Goal: Information Seeking & Learning: Compare options

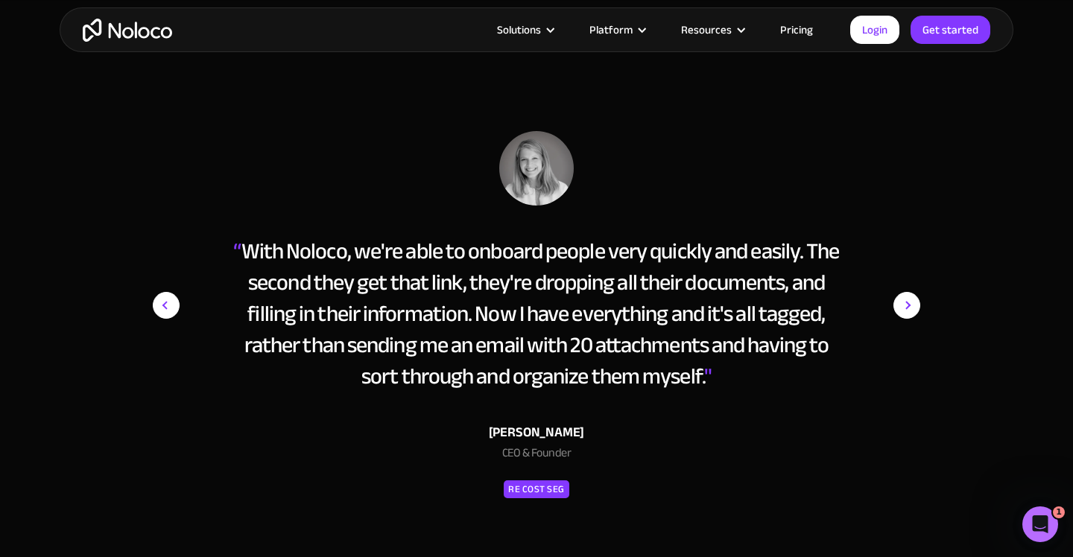
scroll to position [6971, 0]
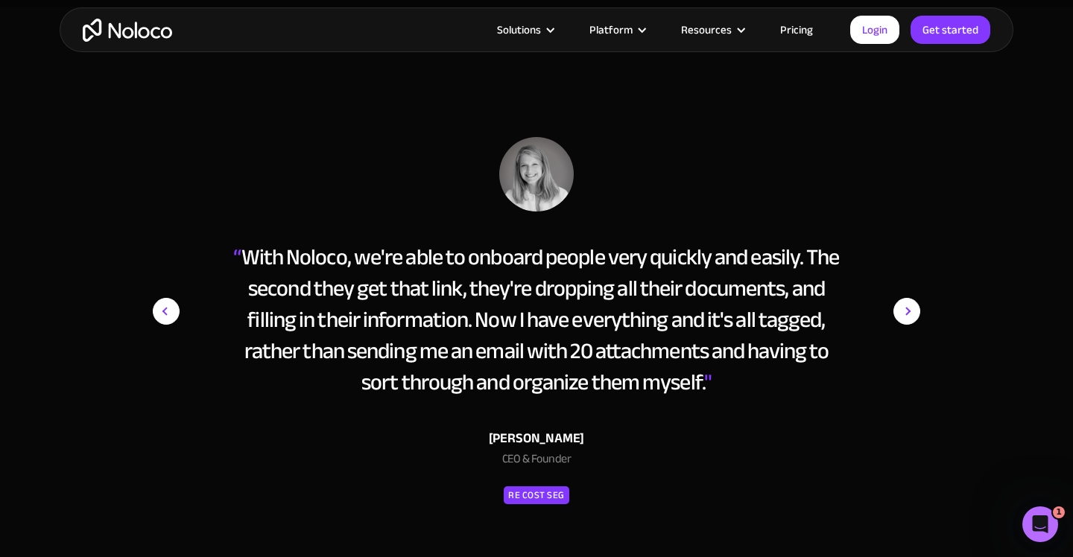
click at [910, 313] on img "next slide" at bounding box center [906, 311] width 27 height 349
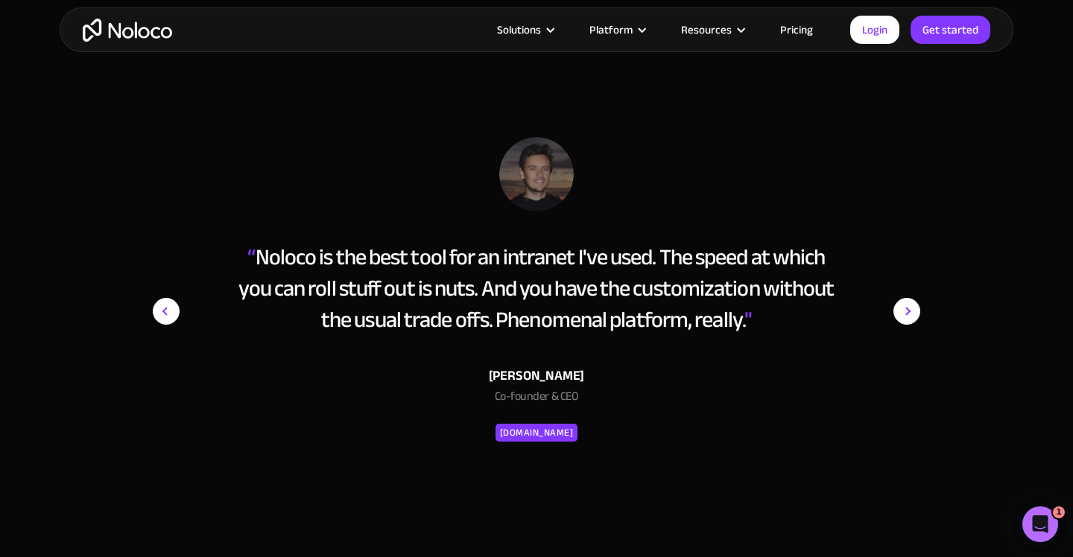
click at [910, 313] on img "next slide" at bounding box center [906, 311] width 27 height 349
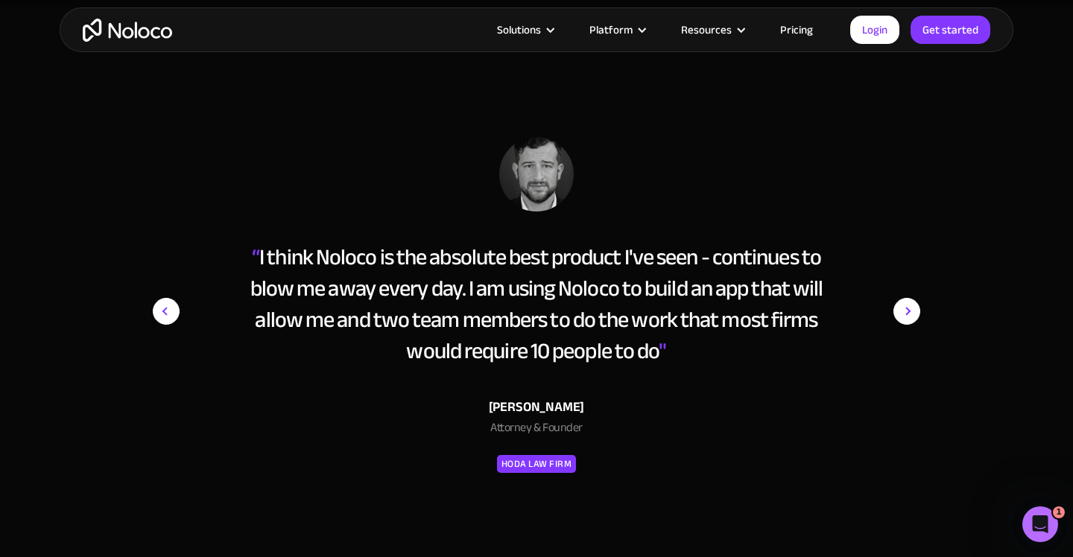
click at [910, 313] on img "next slide" at bounding box center [906, 311] width 27 height 349
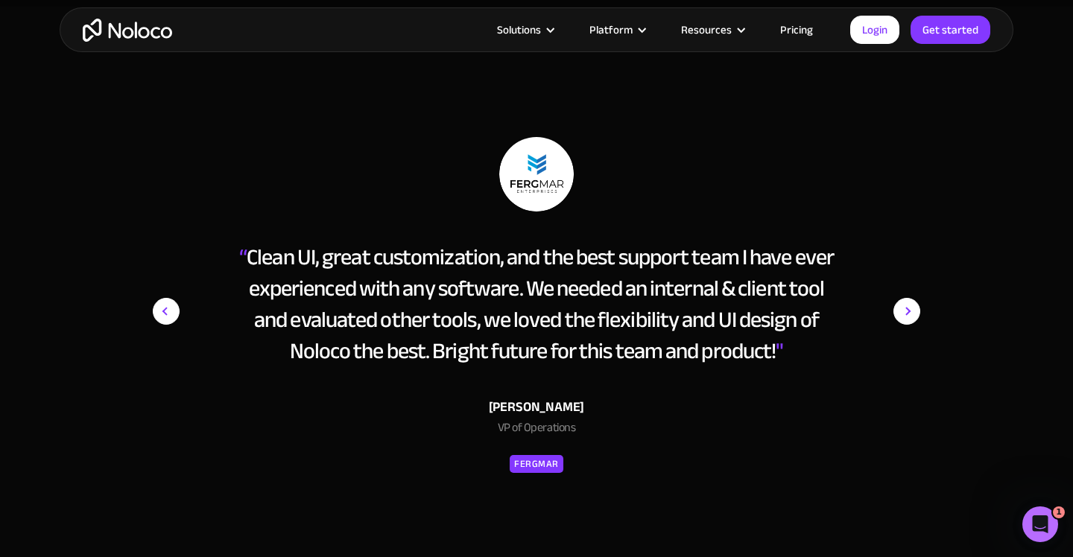
click at [910, 313] on img "next slide" at bounding box center [906, 311] width 27 height 349
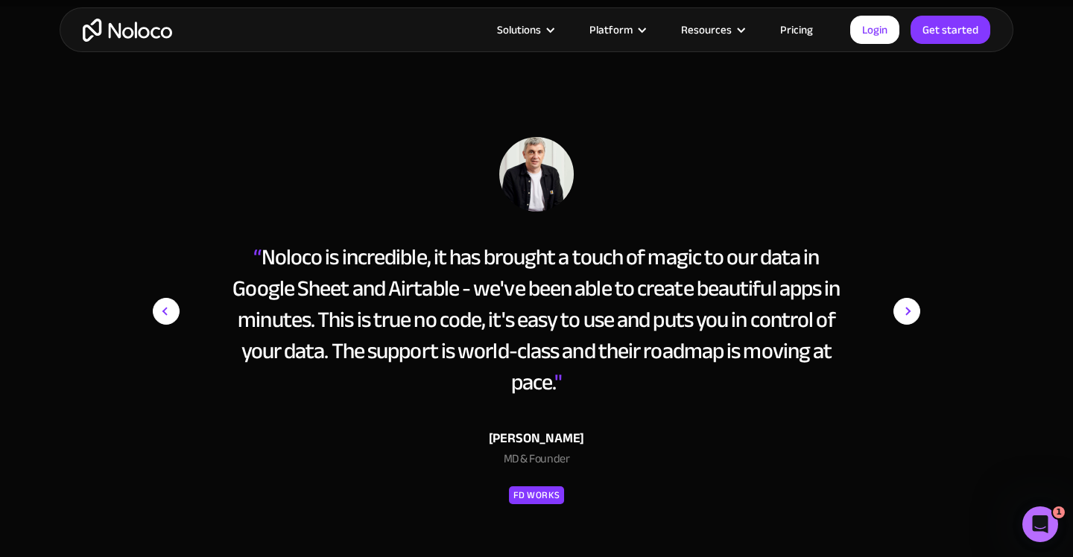
click at [910, 313] on img "next slide" at bounding box center [906, 311] width 27 height 349
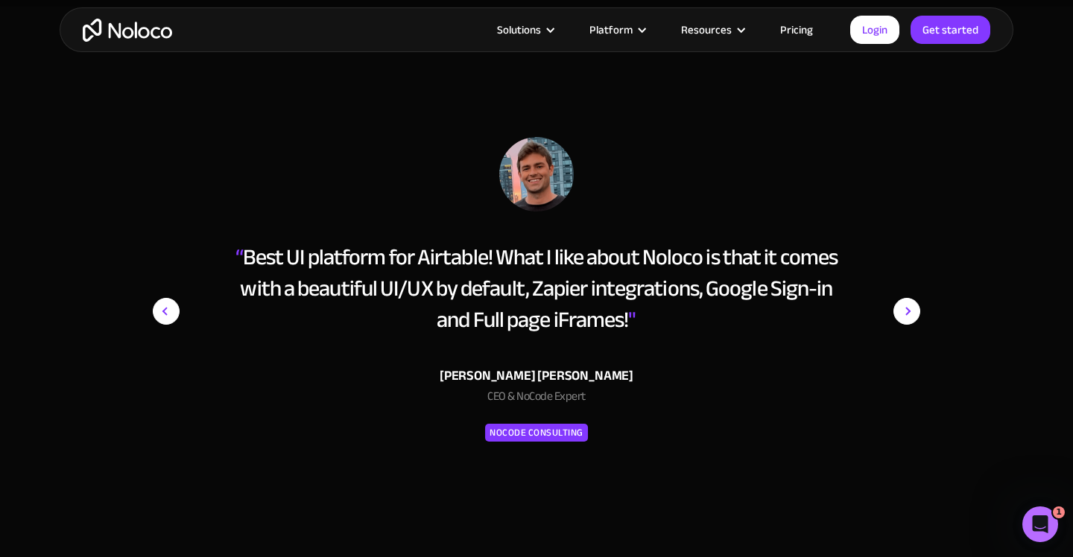
click at [910, 313] on img "next slide" at bounding box center [906, 311] width 27 height 349
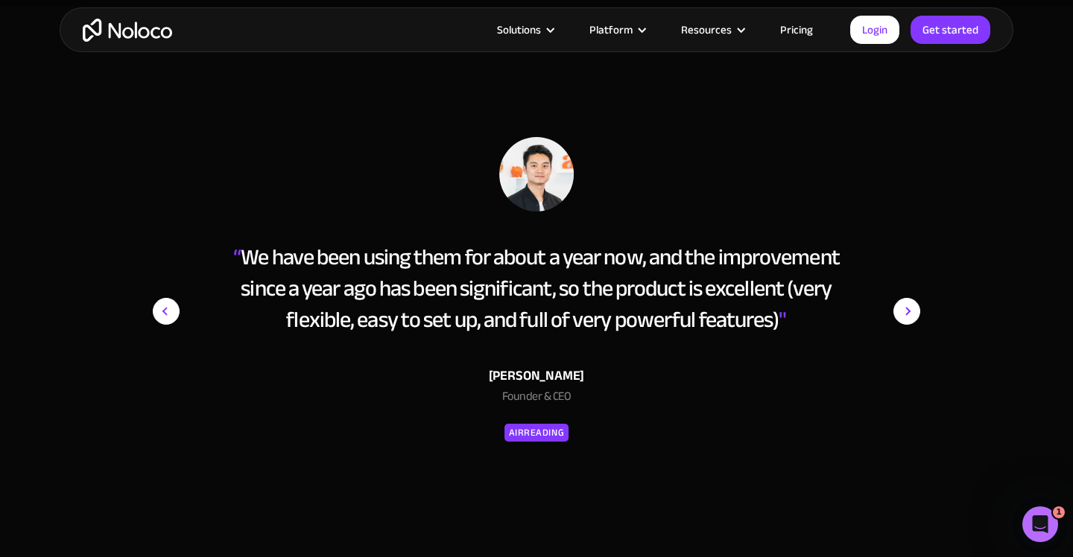
click at [910, 313] on img "next slide" at bounding box center [906, 311] width 27 height 349
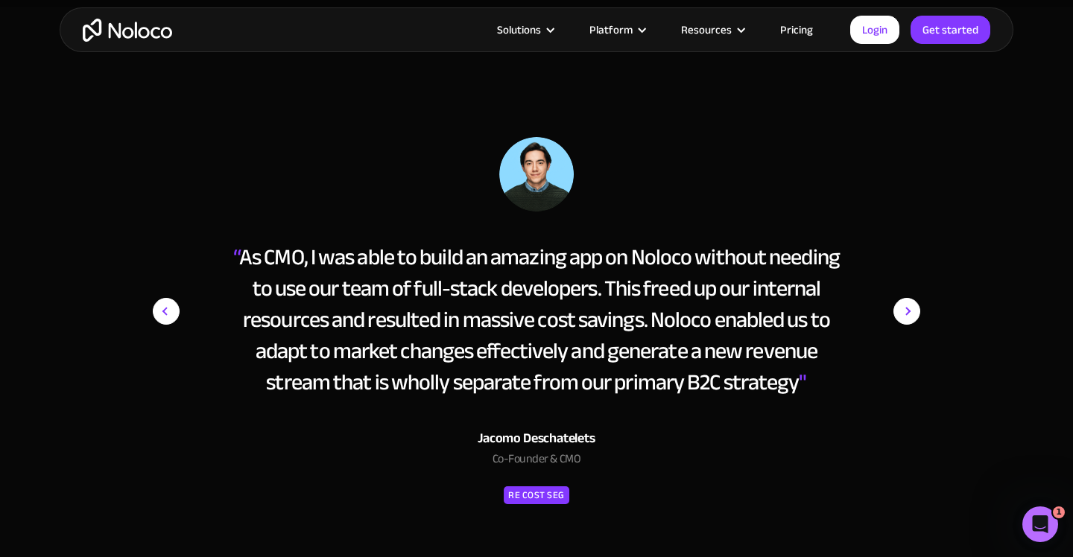
click at [910, 313] on img "next slide" at bounding box center [906, 311] width 27 height 349
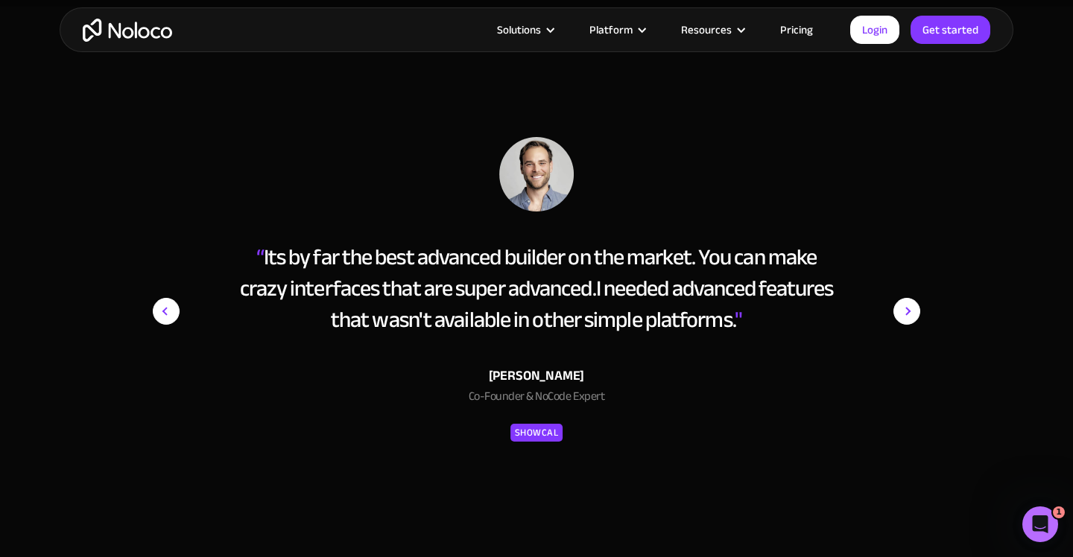
click at [910, 314] on img "next slide" at bounding box center [906, 311] width 27 height 349
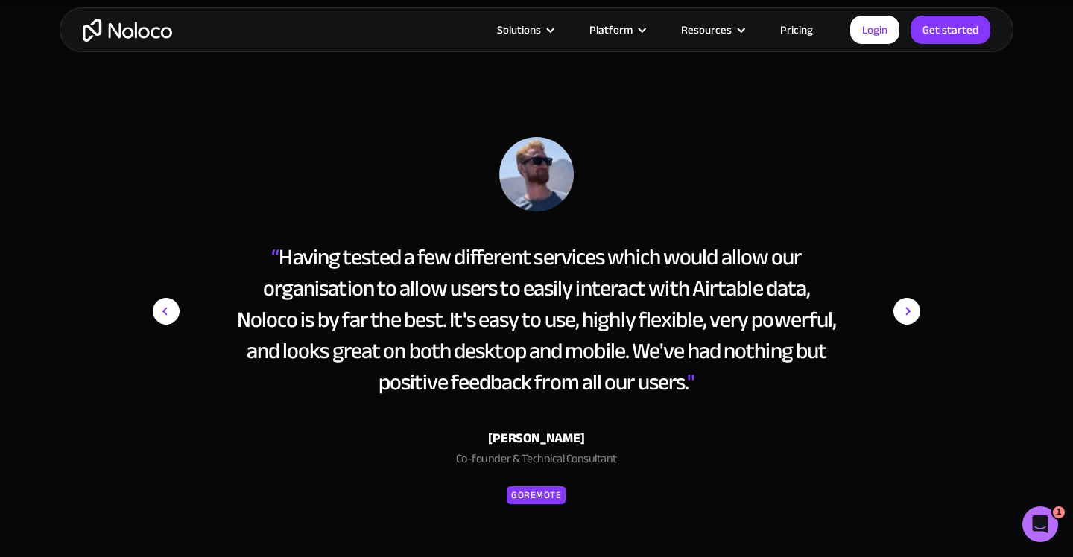
click at [910, 314] on img "next slide" at bounding box center [906, 311] width 27 height 349
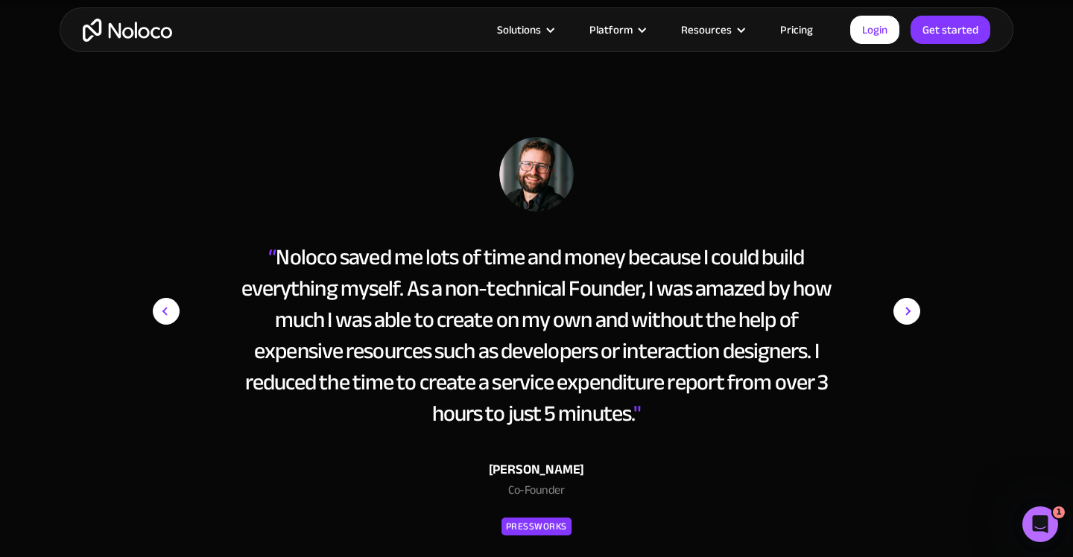
click at [910, 314] on img "next slide" at bounding box center [906, 311] width 27 height 349
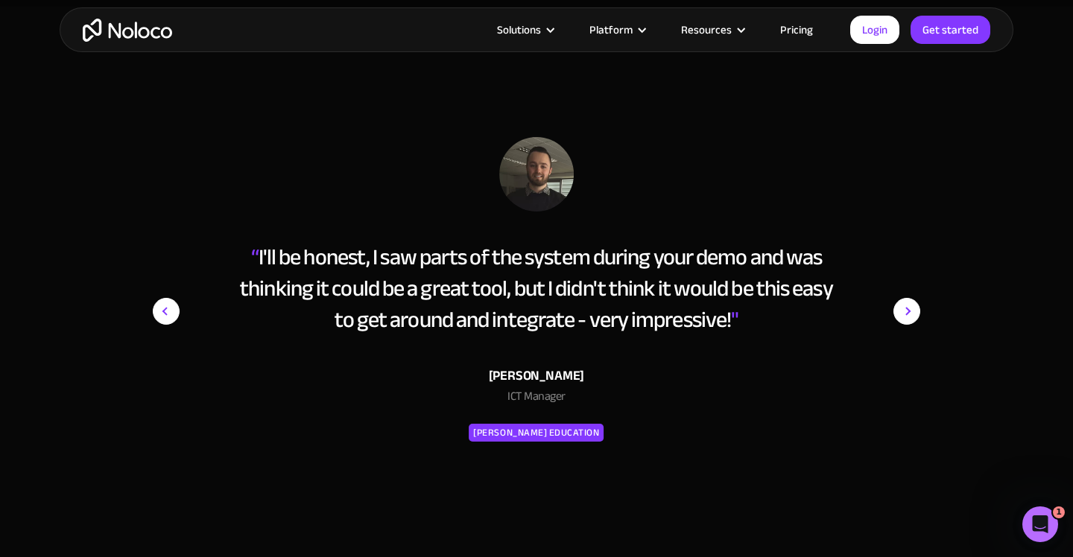
click at [910, 314] on img "next slide" at bounding box center [906, 311] width 27 height 349
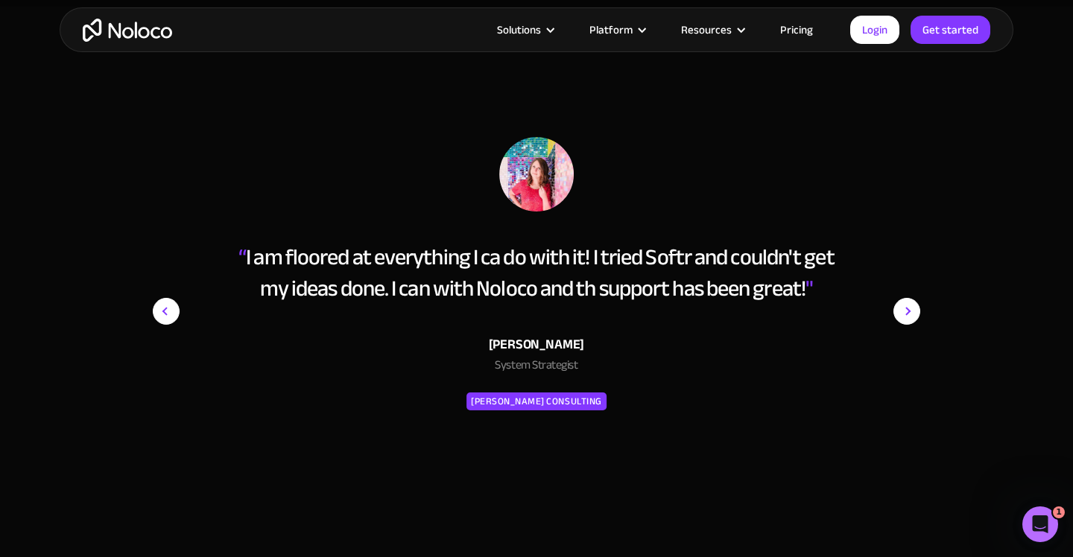
click at [910, 314] on img "next slide" at bounding box center [906, 311] width 27 height 349
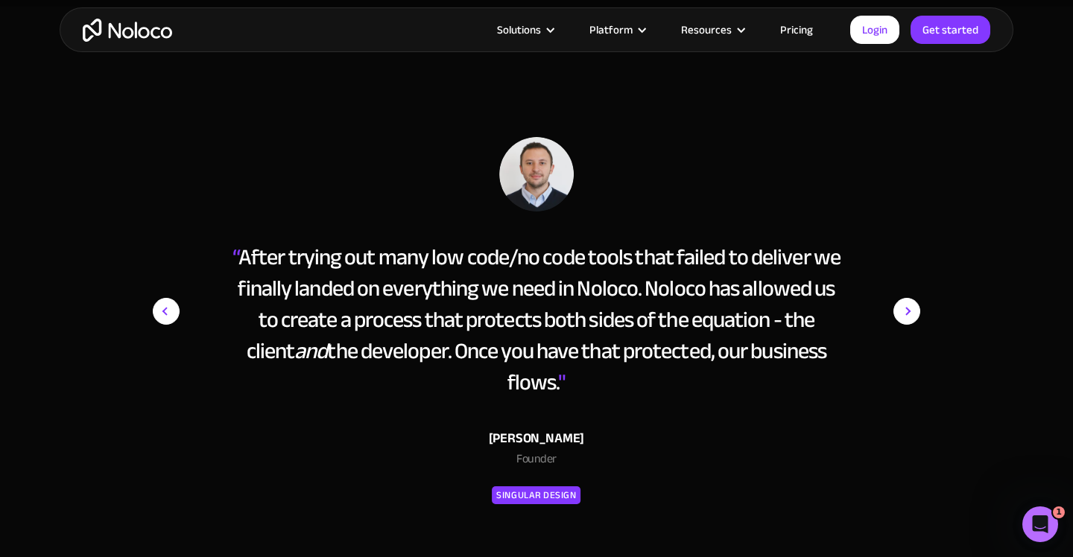
click at [910, 314] on img "next slide" at bounding box center [906, 311] width 27 height 349
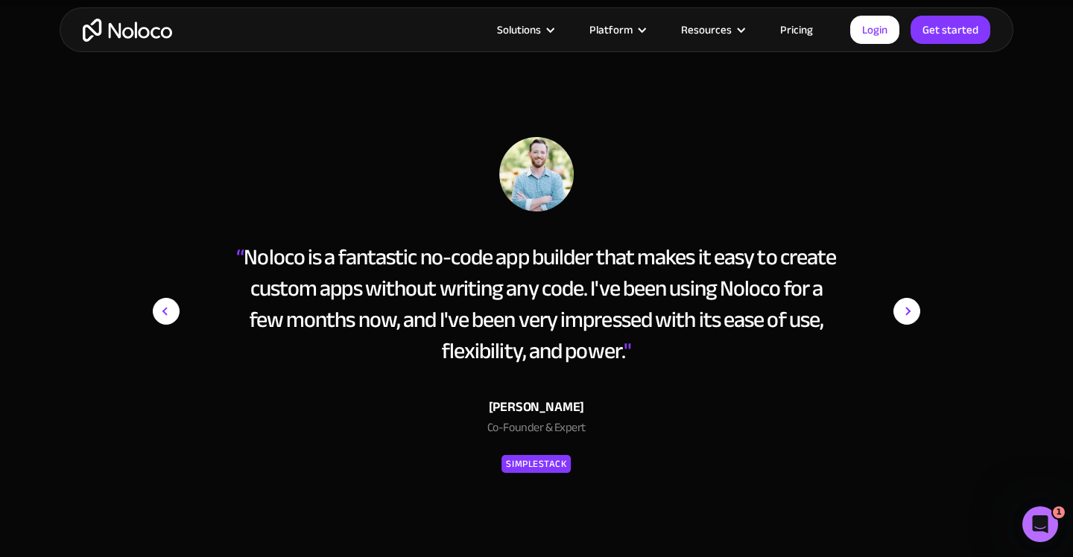
click at [910, 317] on img "next slide" at bounding box center [906, 311] width 27 height 349
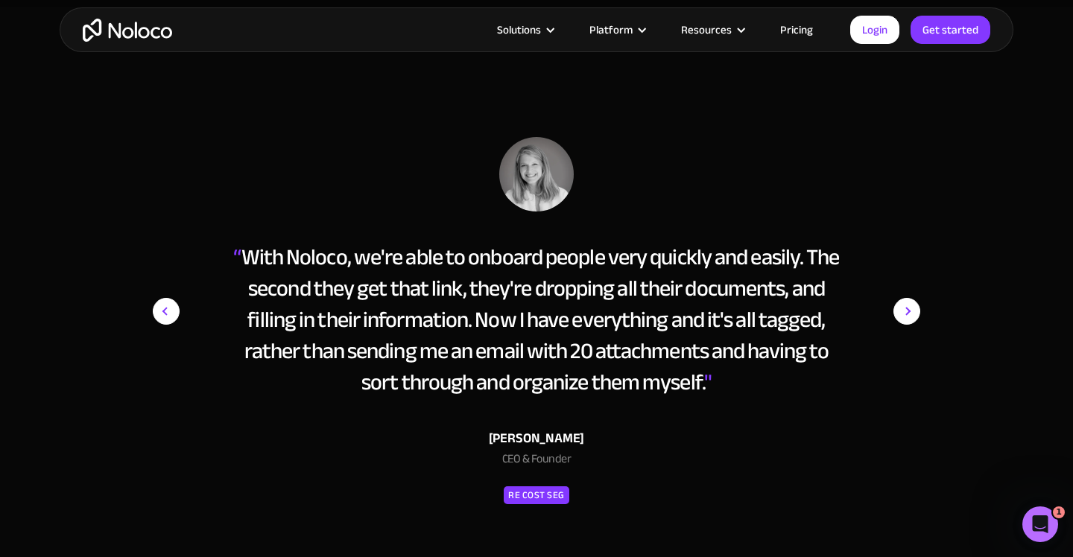
click at [907, 317] on img "next slide" at bounding box center [906, 311] width 27 height 349
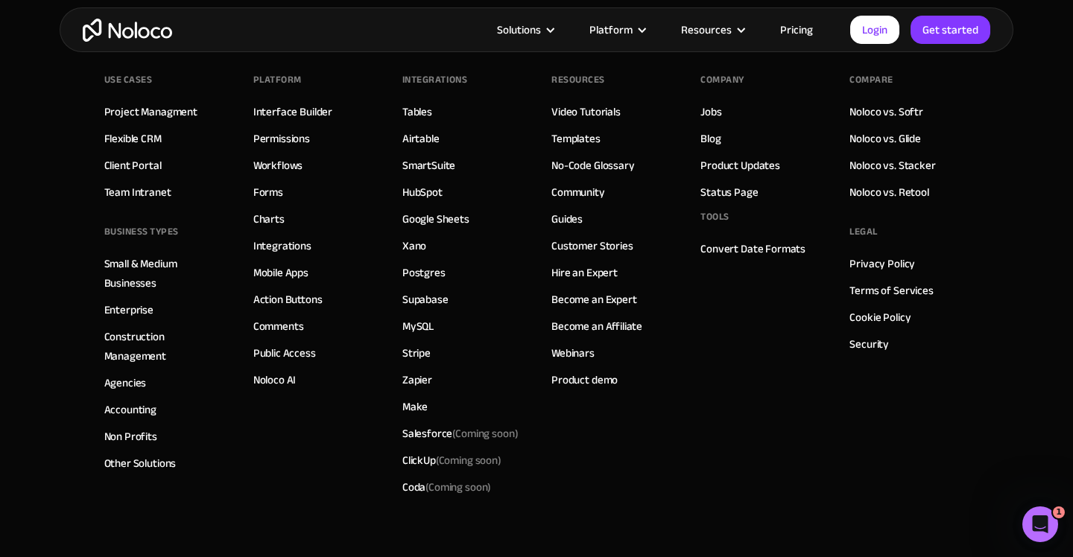
scroll to position [8965, 0]
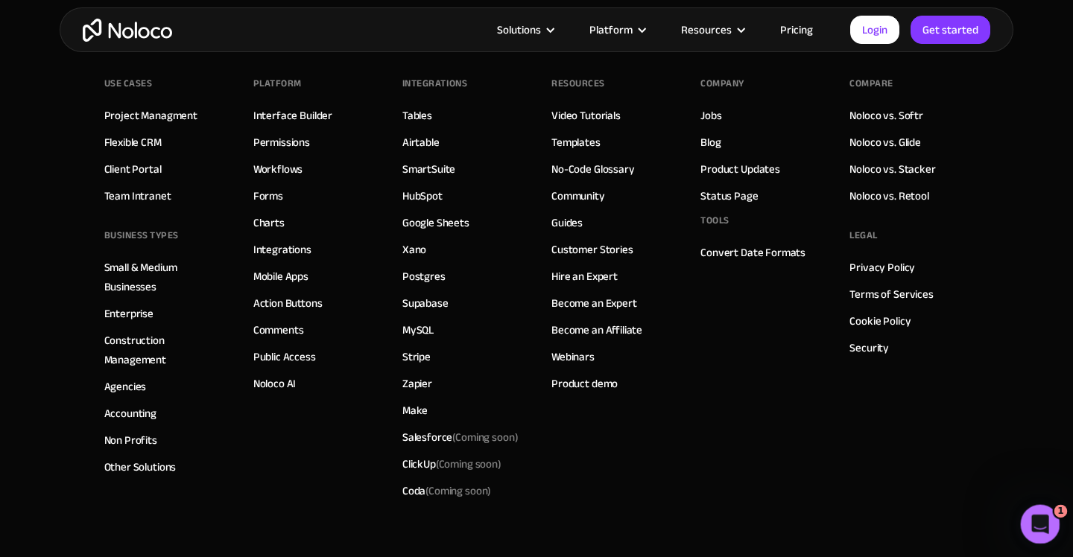
click at [1039, 518] on icon "Open Intercom Messenger" at bounding box center [1038, 522] width 25 height 25
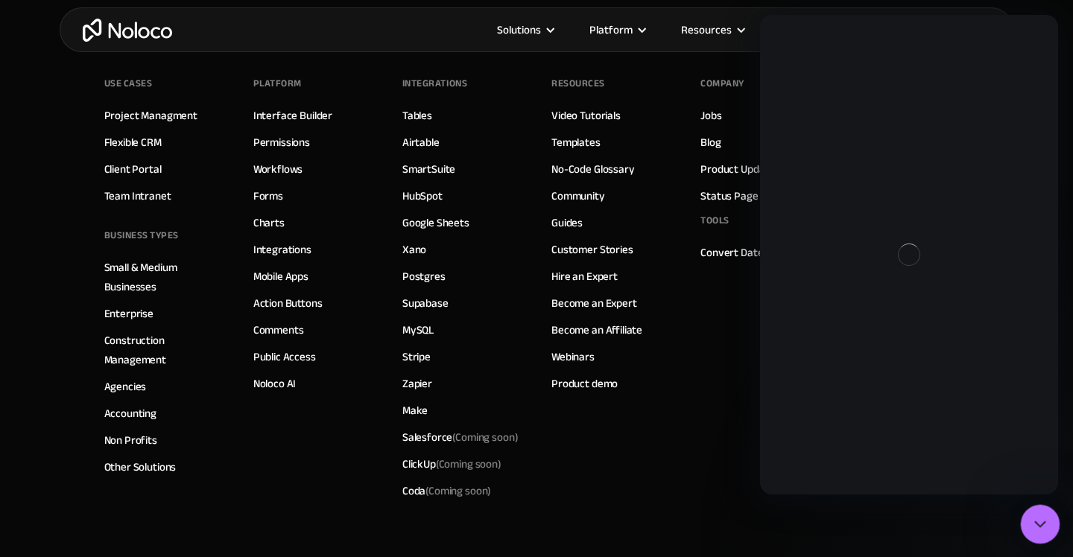
scroll to position [0, 0]
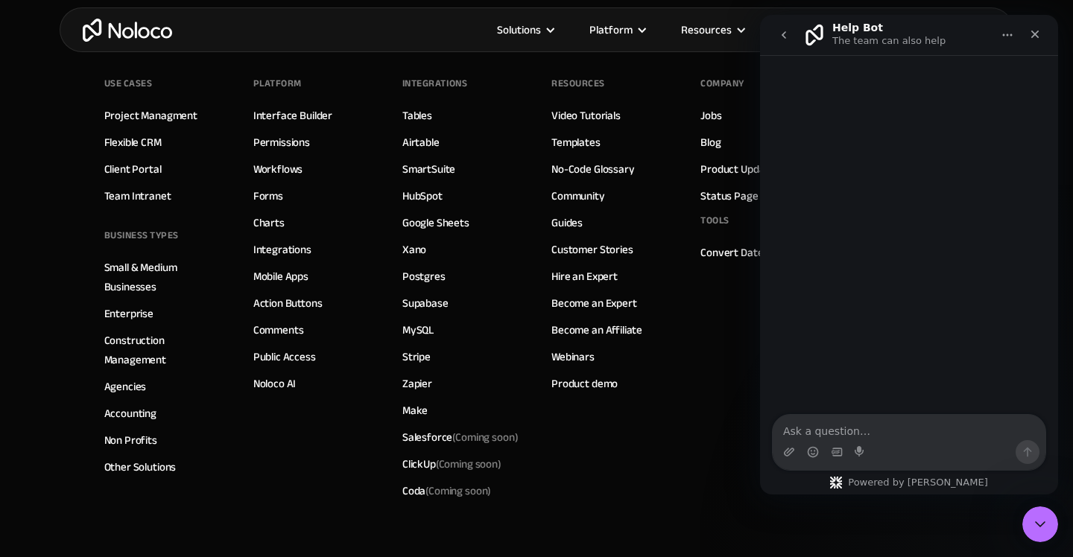
click at [714, 387] on div "Company Jobs Blog Product Updates Status Page Tools Convert Date Formats" at bounding box center [759, 288] width 119 height 432
click at [1053, 538] on div "Close Intercom Messenger" at bounding box center [1038, 522] width 36 height 36
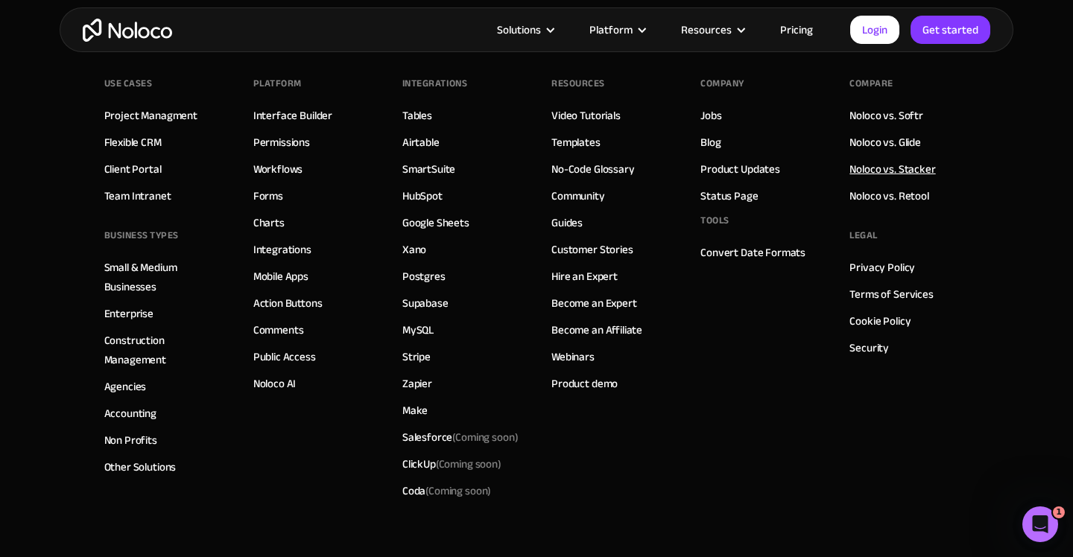
click at [863, 167] on link "Noloco vs. Stacker" at bounding box center [892, 168] width 86 height 19
